Goal: Task Accomplishment & Management: Manage account settings

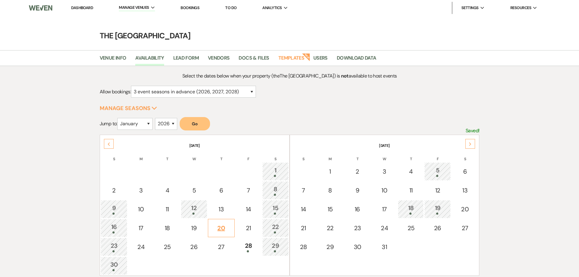
click at [222, 233] on td "20" at bounding box center [221, 228] width 27 height 18
select select "other"
select select "false"
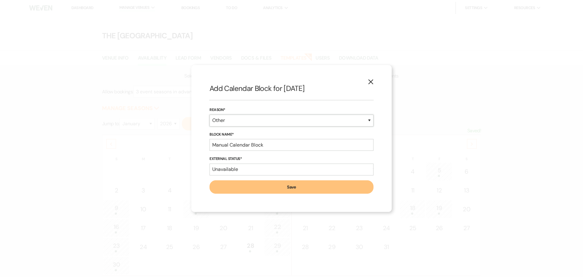
click at [239, 119] on select "Booked Event Hold Other" at bounding box center [292, 120] width 164 height 12
select select "bookedEvent"
click at [210, 126] on select "Booked Event Hold Other" at bounding box center [292, 120] width 164 height 12
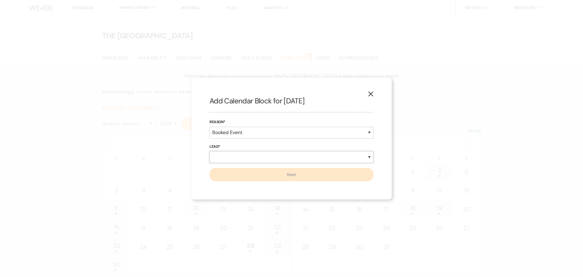
click at [232, 157] on select "New Lead Existing Lead" at bounding box center [292, 157] width 164 height 12
select select "newLead"
click at [210, 151] on select "New Lead Existing Lead" at bounding box center [292, 157] width 164 height 12
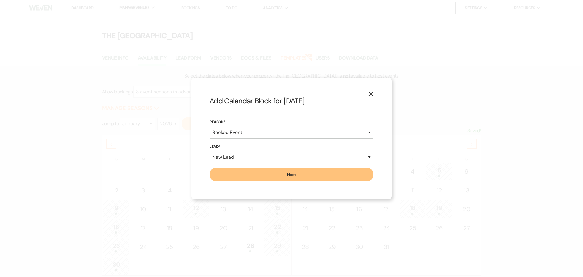
click at [232, 175] on button "Next" at bounding box center [292, 174] width 164 height 13
select select "680"
select select "false"
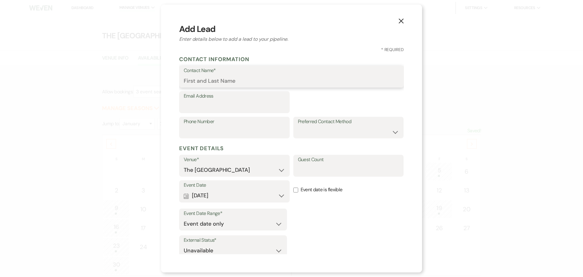
click at [209, 81] on form "Contact Information Contact Name* Email Address Phone Number Preferred Contact …" at bounding box center [291, 191] width 225 height 277
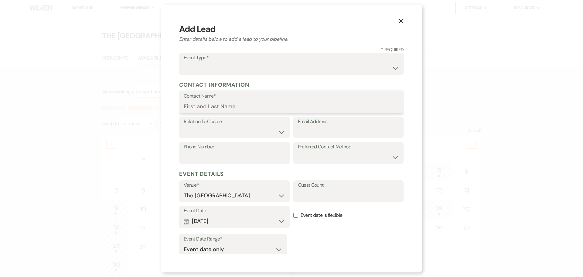
select select "7"
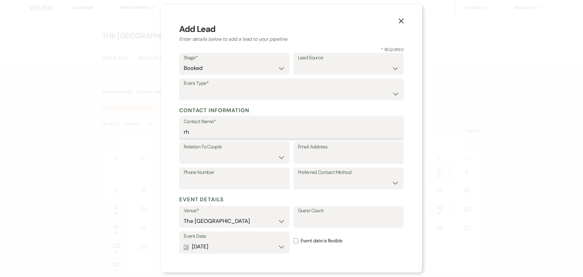
type input "rh"
click at [225, 93] on select "Wedding Anniversary Party Baby Shower Bachelorette / Bachelor Party Birthday Pa…" at bounding box center [292, 94] width 216 height 12
select select "7"
click at [184, 88] on select "Wedding Anniversary Party Baby Shower Bachelorette / Bachelor Party Birthday Pa…" at bounding box center [292, 94] width 216 height 12
click at [210, 156] on select "Client Event Planner Parent of Client Family Member Friend Other" at bounding box center [234, 157] width 101 height 12
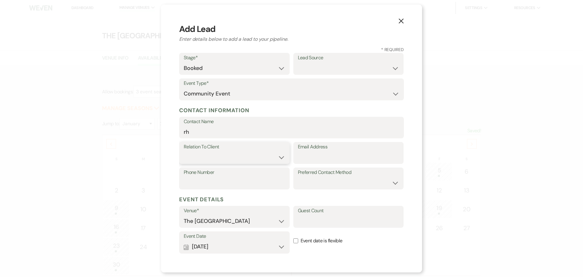
select select "2"
click at [184, 151] on select "Client Event Planner Parent of Client Family Member Friend Other" at bounding box center [234, 157] width 101 height 12
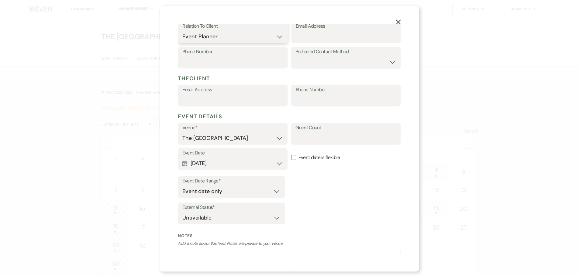
scroll to position [165, 0]
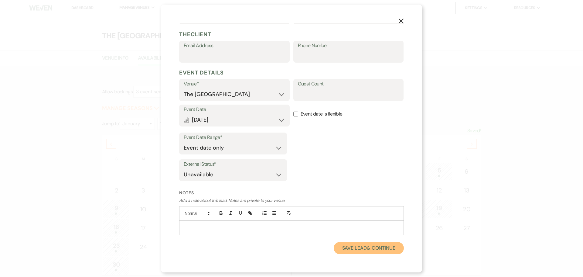
click at [346, 249] on button "Save Lead & Continue" at bounding box center [369, 248] width 70 height 12
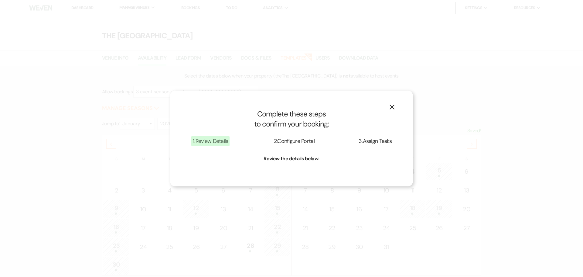
select select "7"
select select "680"
select select "false"
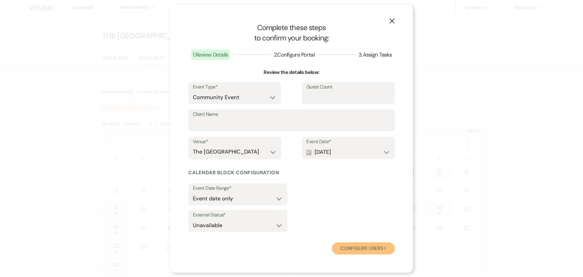
click at [343, 246] on button "Configure users Next" at bounding box center [363, 248] width 63 height 12
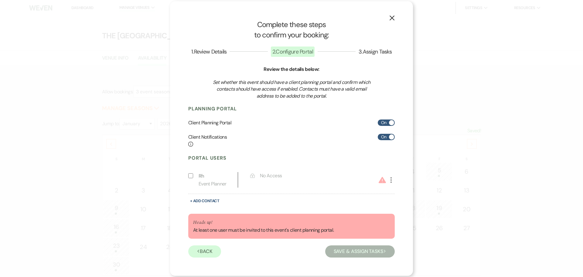
click at [390, 122] on span at bounding box center [391, 122] width 5 height 5
click at [390, 122] on input "On" at bounding box center [386, 122] width 17 height 6
checkbox input "false"
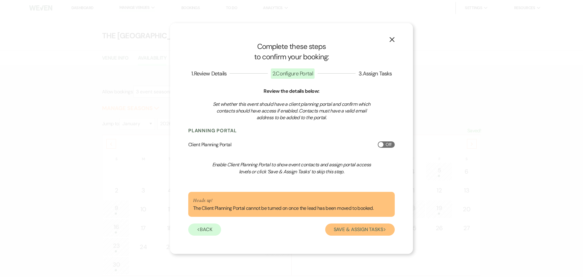
click at [372, 232] on button "Save & Assign Tasks Next" at bounding box center [360, 229] width 70 height 12
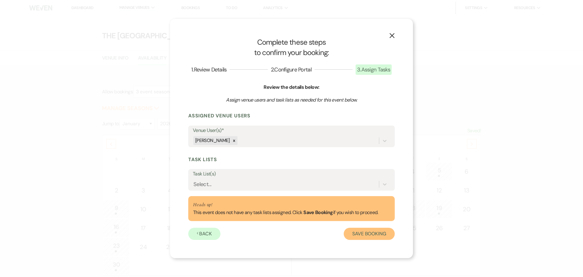
click at [368, 232] on button "Save Booking" at bounding box center [369, 233] width 51 height 12
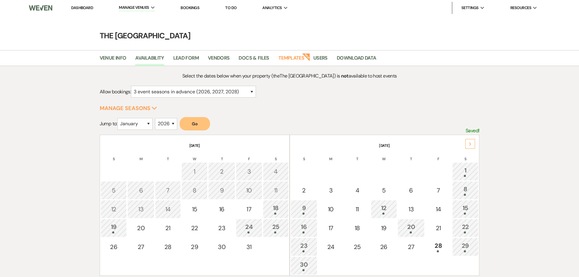
click at [473, 144] on div "Next" at bounding box center [470, 144] width 10 height 10
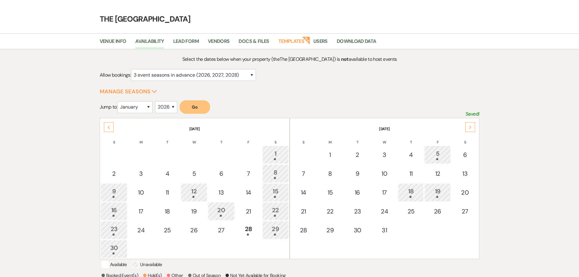
scroll to position [30, 0]
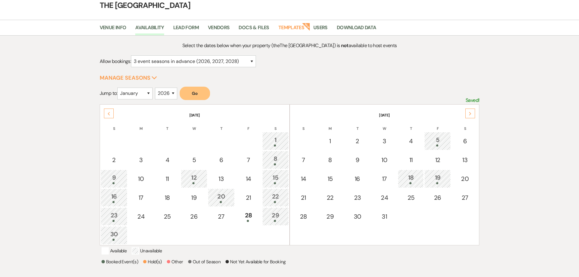
drag, startPoint x: 94, startPoint y: 12, endPoint x: 91, endPoint y: 15, distance: 4.5
drag, startPoint x: 91, startPoint y: 15, endPoint x: 327, endPoint y: 75, distance: 243.6
click at [327, 76] on div "Select the dates below when your property (the The Palomino Event Center ) is n…" at bounding box center [290, 177] width 380 height 271
